Goal: Information Seeking & Learning: Learn about a topic

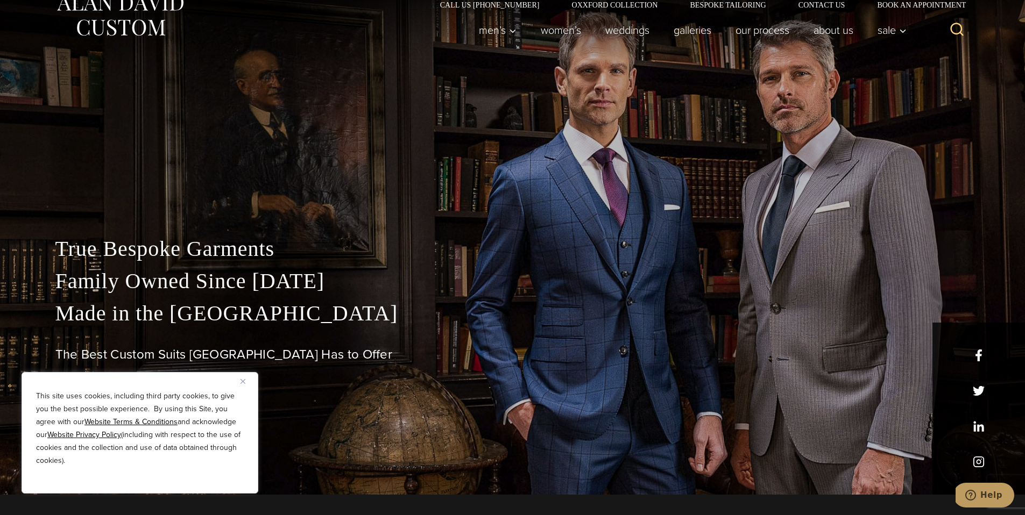
click at [243, 379] on img "Close" at bounding box center [243, 381] width 5 height 5
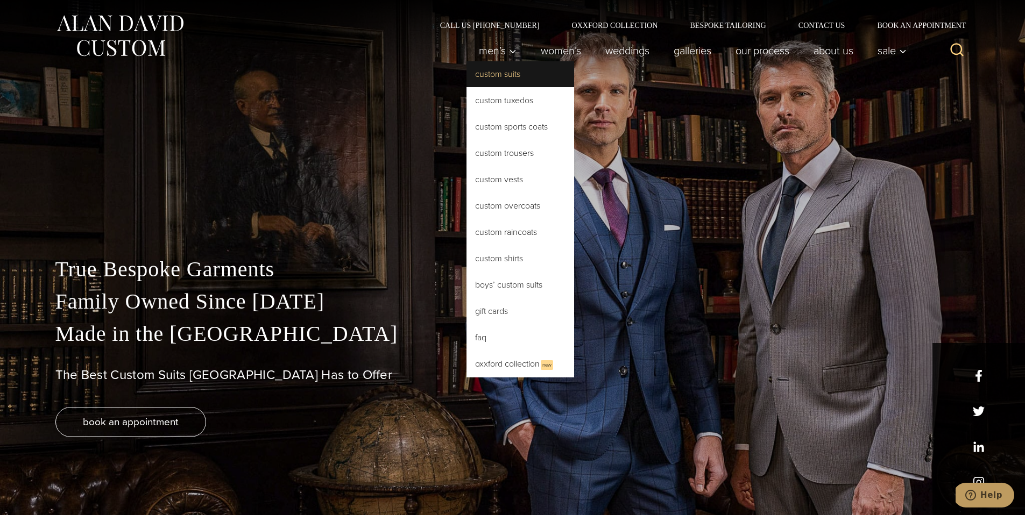
click at [505, 77] on link "Custom Suits" at bounding box center [521, 74] width 108 height 26
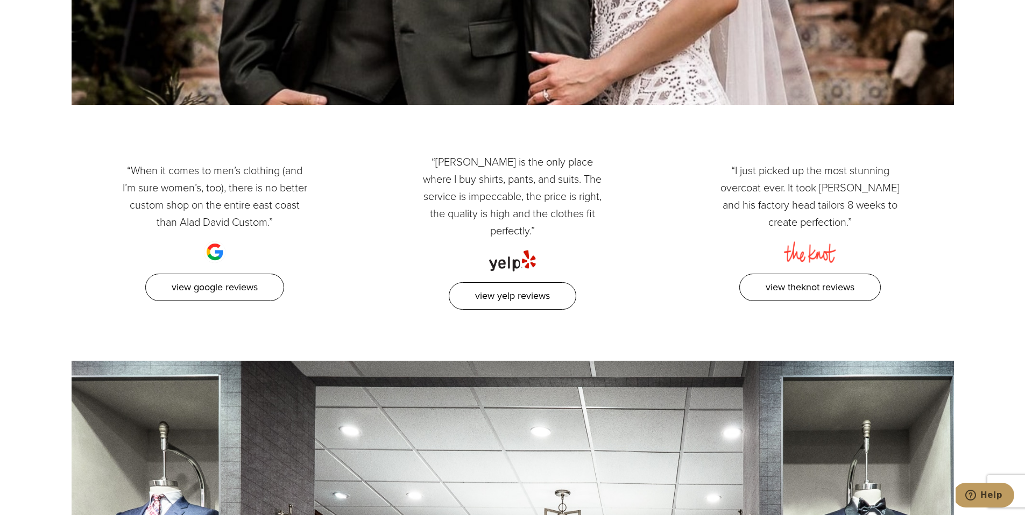
scroll to position [6083, 0]
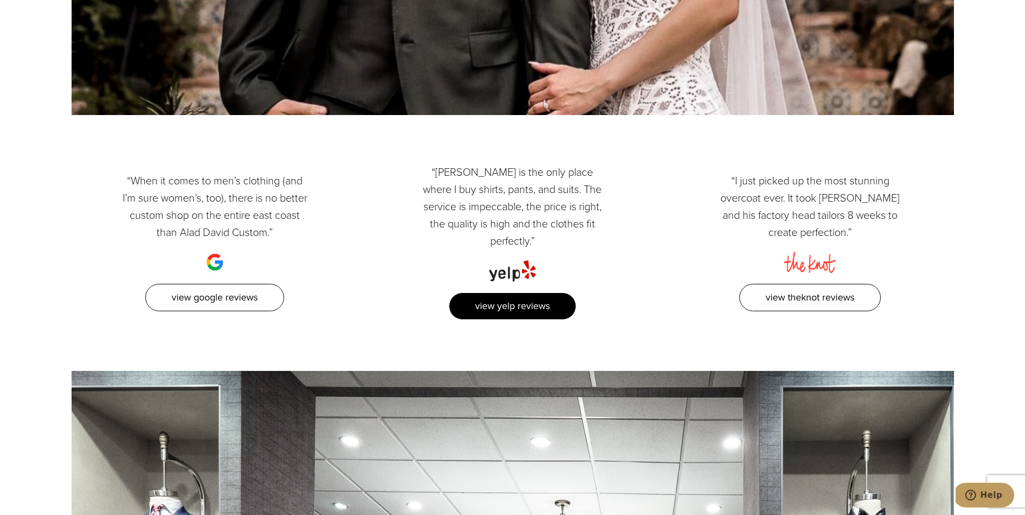
click at [495, 293] on link "View Yelp Reviews" at bounding box center [513, 306] width 128 height 27
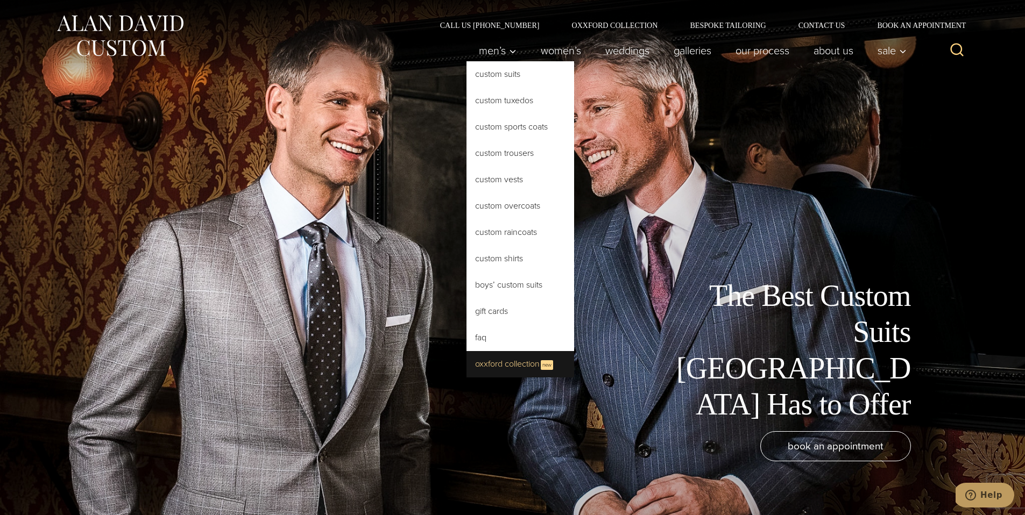
click at [513, 358] on link "Oxxford Collection New" at bounding box center [521, 364] width 108 height 26
